Goal: Download file/media

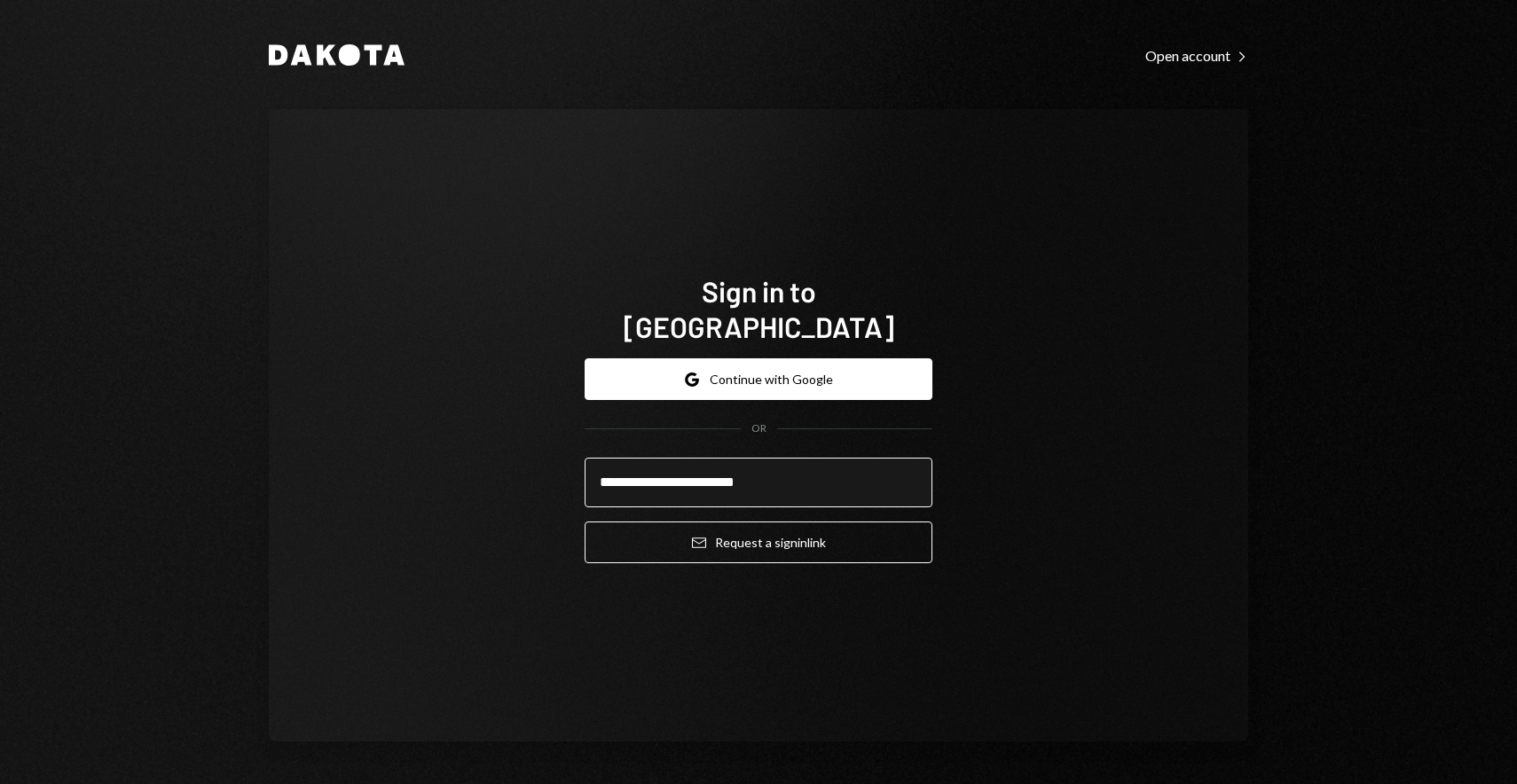
type input "**********"
click at [585, 521] on button "Email Request a sign in link" at bounding box center [758, 542] width 348 height 42
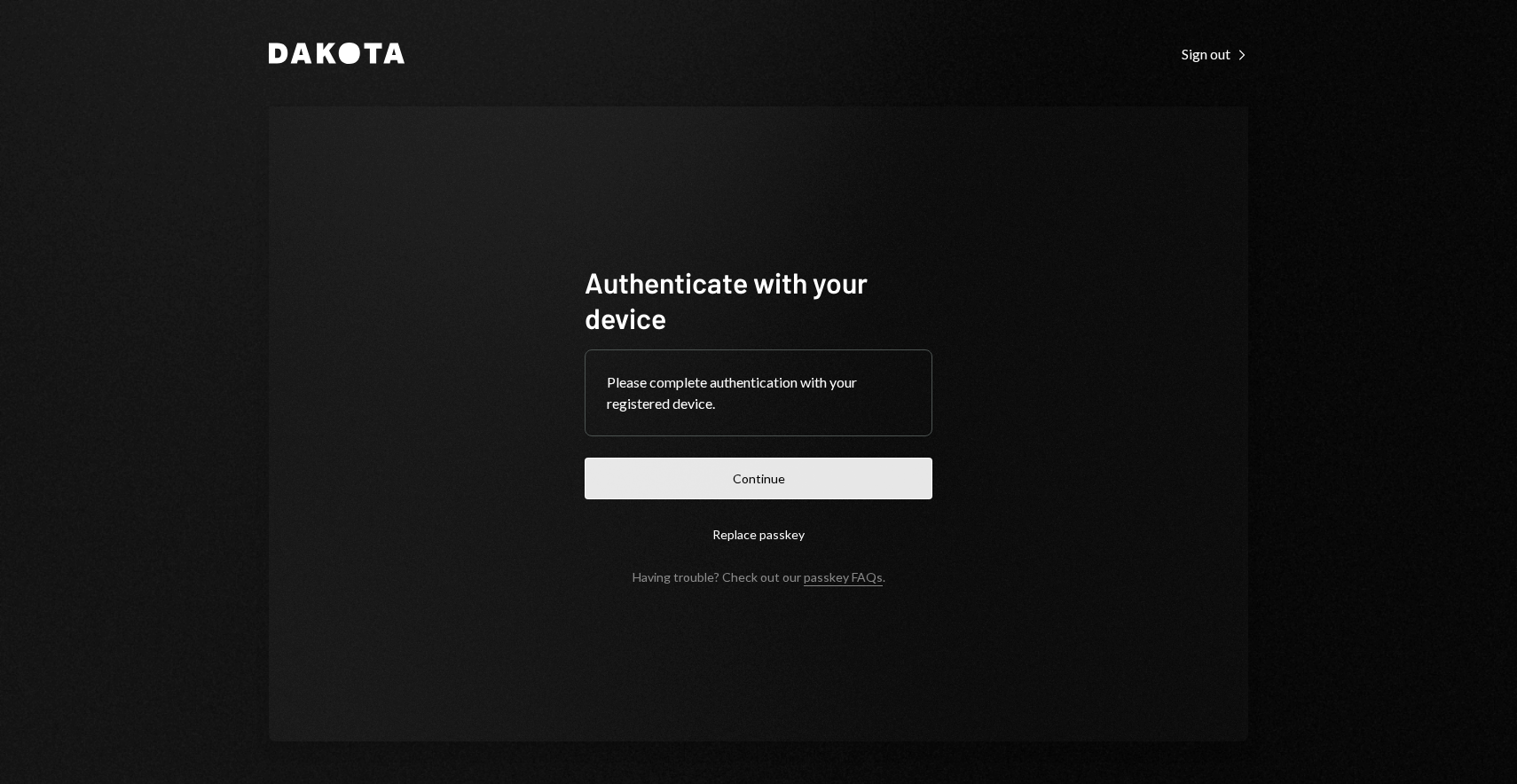
click at [729, 486] on button "Continue" at bounding box center [758, 478] width 348 height 42
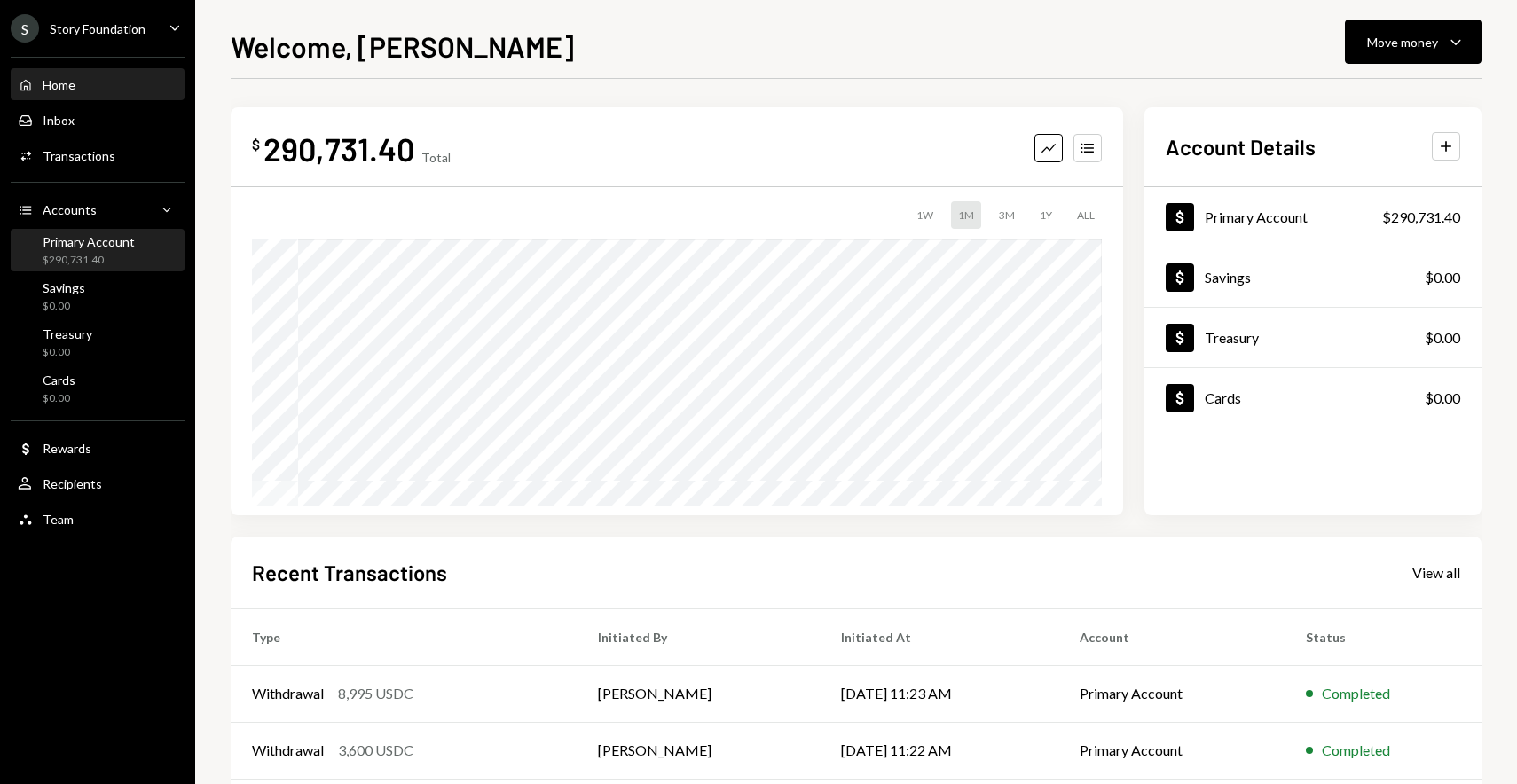
click at [107, 243] on div "Primary Account" at bounding box center [89, 241] width 93 height 15
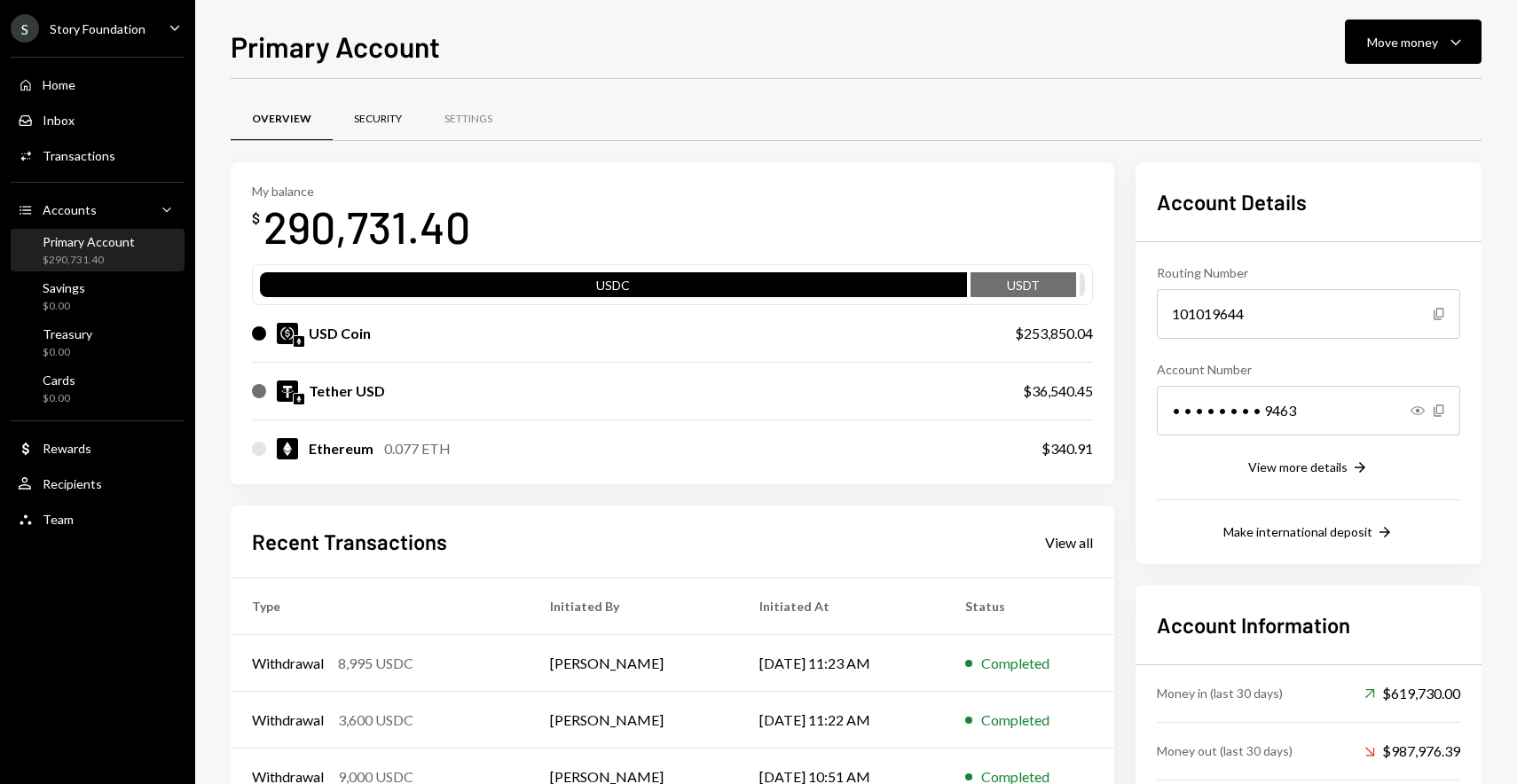
click at [397, 115] on div "Security" at bounding box center [378, 118] width 48 height 15
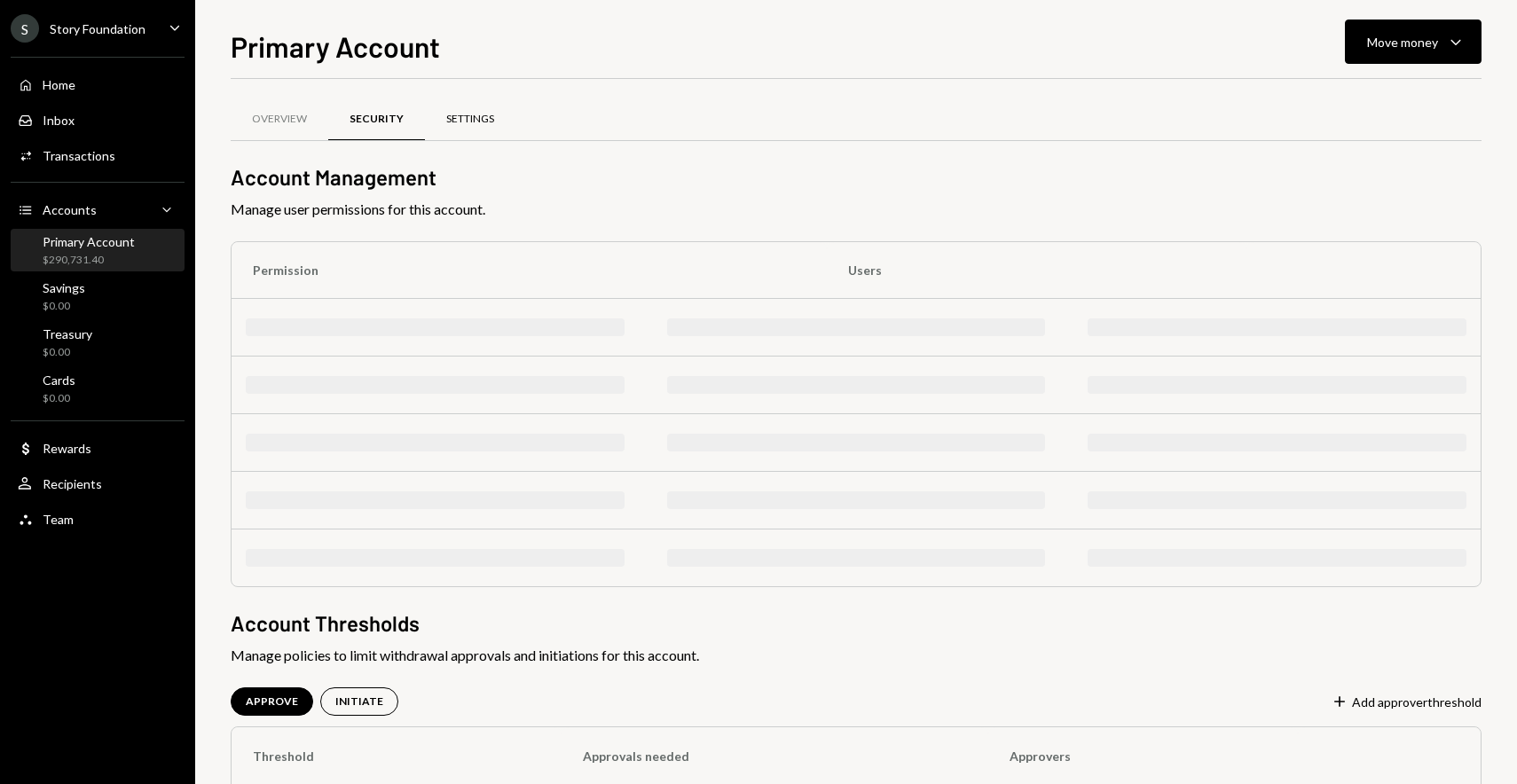
click at [463, 115] on div "Settings" at bounding box center [471, 118] width 48 height 15
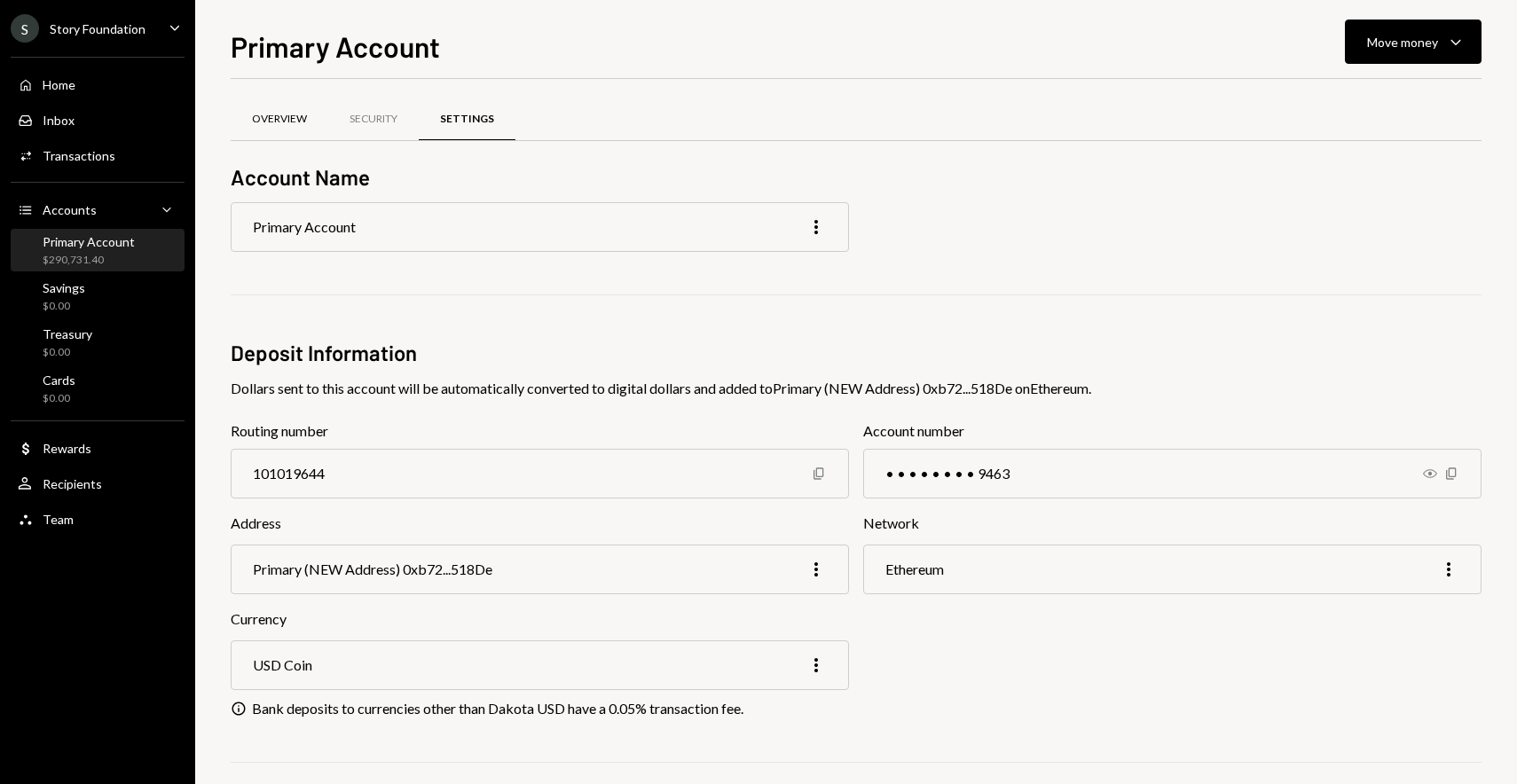
click at [270, 120] on div "Overview" at bounding box center [280, 118] width 55 height 15
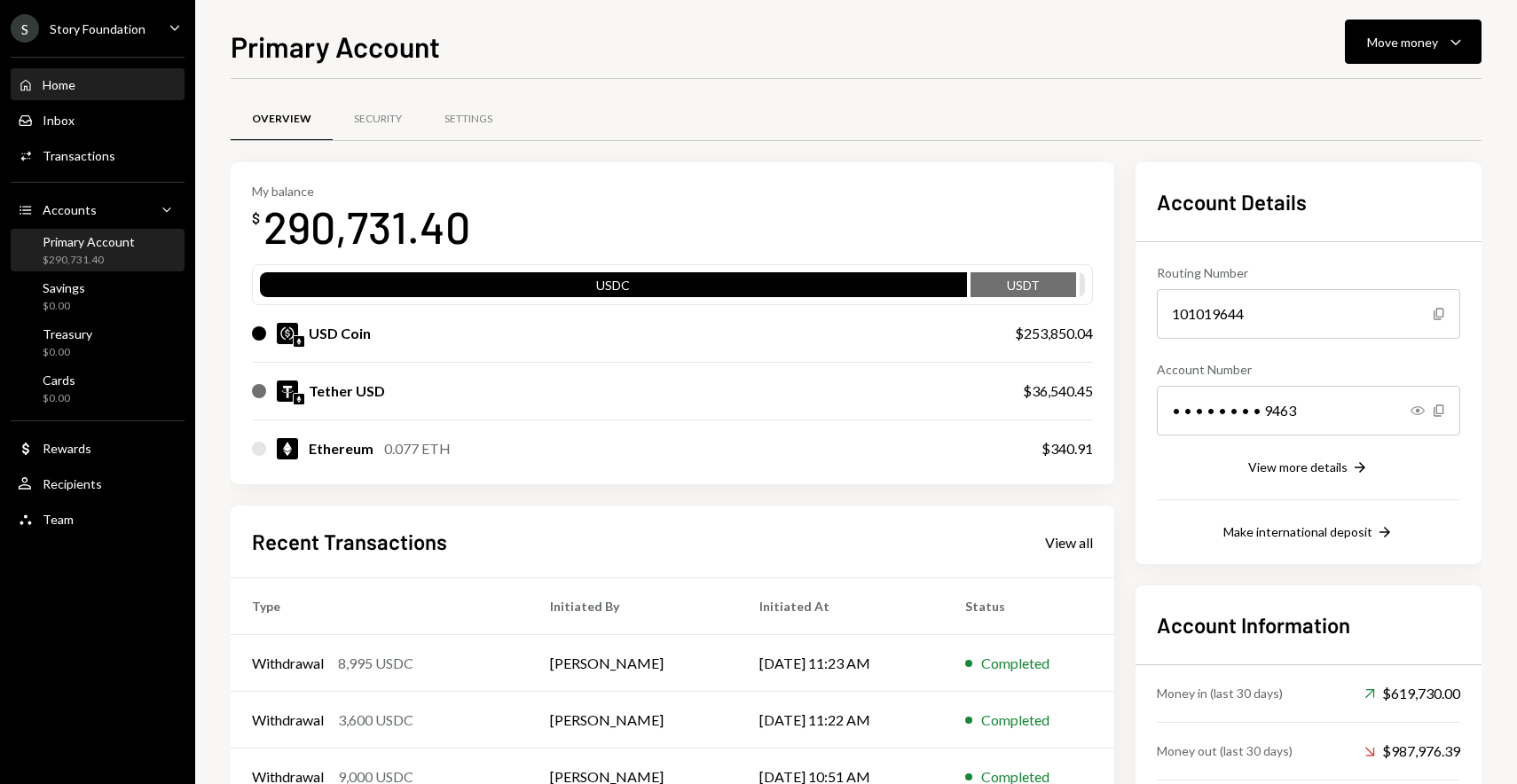
click at [51, 98] on div "Home Home" at bounding box center [97, 86] width 160 height 30
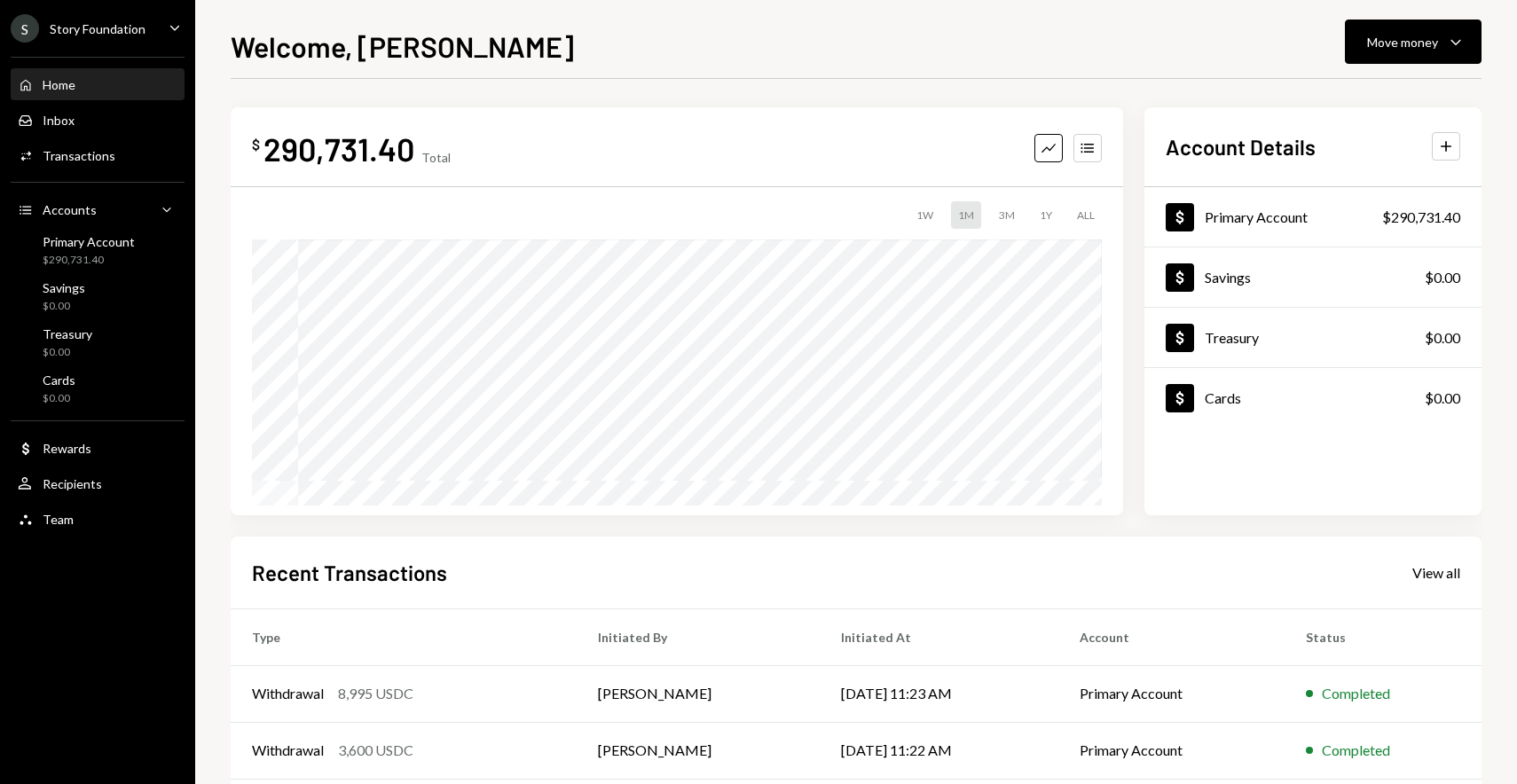
click at [117, 43] on ul "S Story Foundation Caret Down Home Home Inbox Inbox Activities Transactions Acc…" at bounding box center [97, 269] width 195 height 538
click at [109, 31] on div "Story Foundation" at bounding box center [98, 29] width 96 height 15
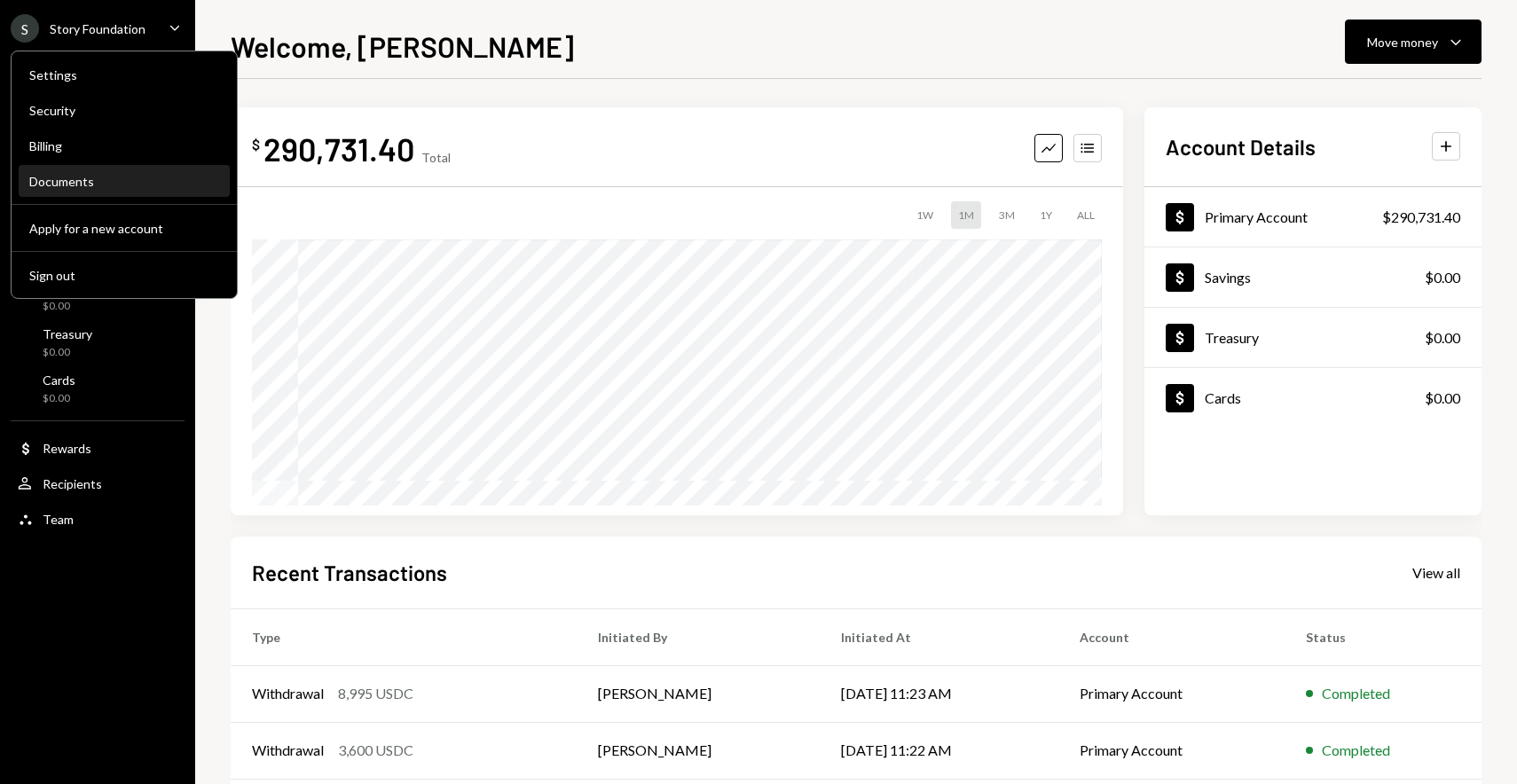
click at [82, 173] on div "Documents" at bounding box center [124, 182] width 190 height 30
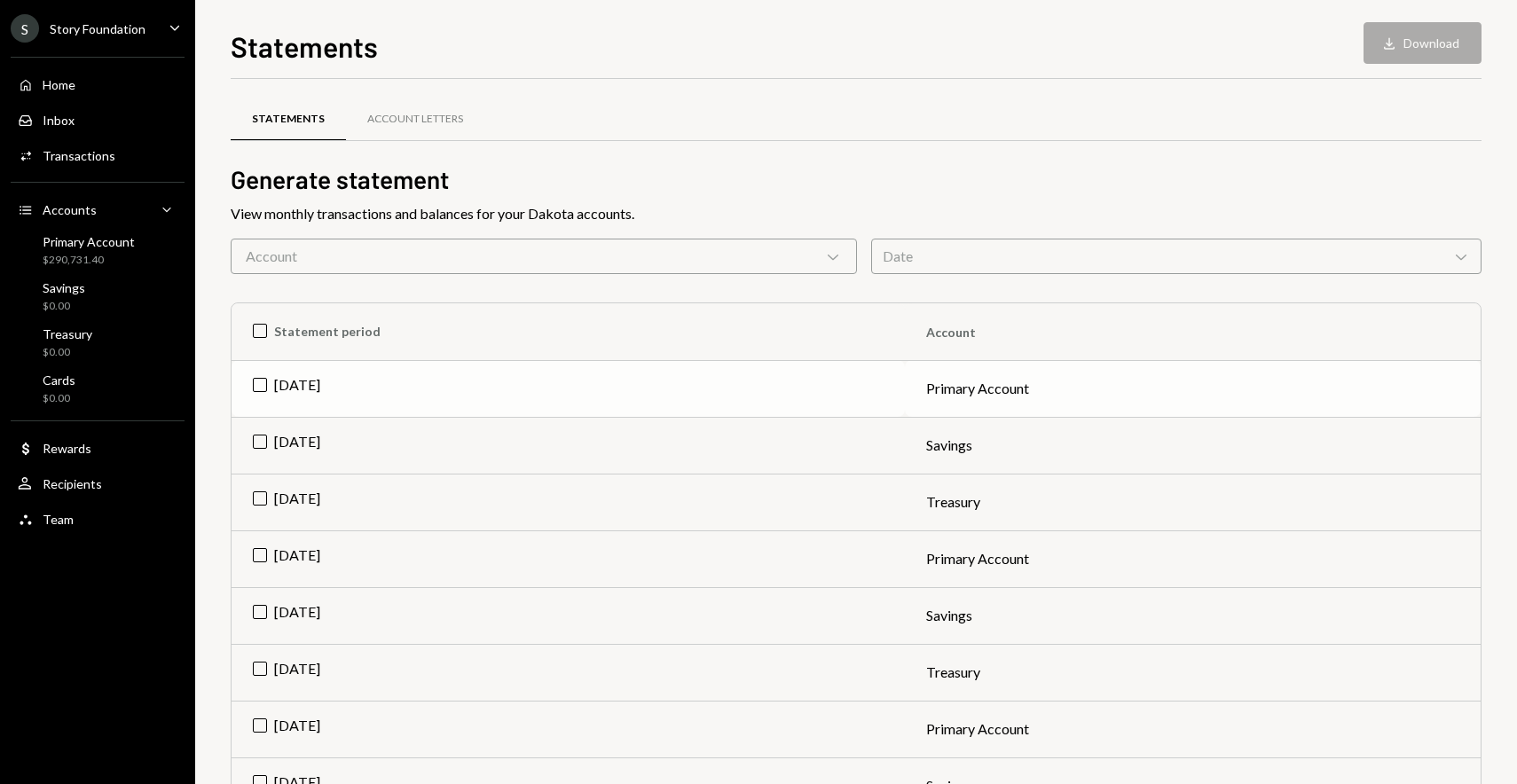
click at [258, 384] on td "Jul 2025" at bounding box center [569, 388] width 674 height 57
click at [1413, 41] on button "Download Download" at bounding box center [1423, 43] width 118 height 42
